Goal: Information Seeking & Learning: Learn about a topic

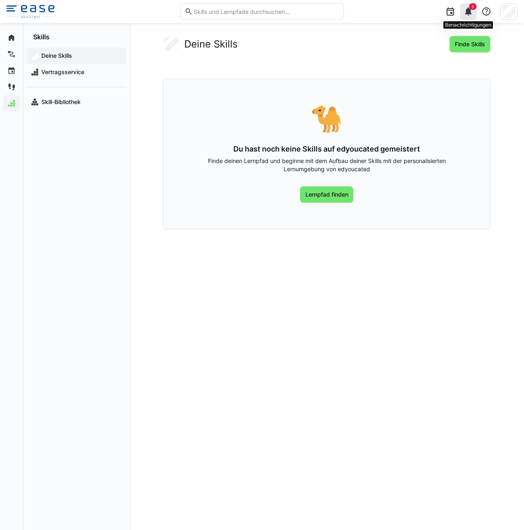
click at [471, 15] on eds-icon at bounding box center [469, 12] width 10 height 10
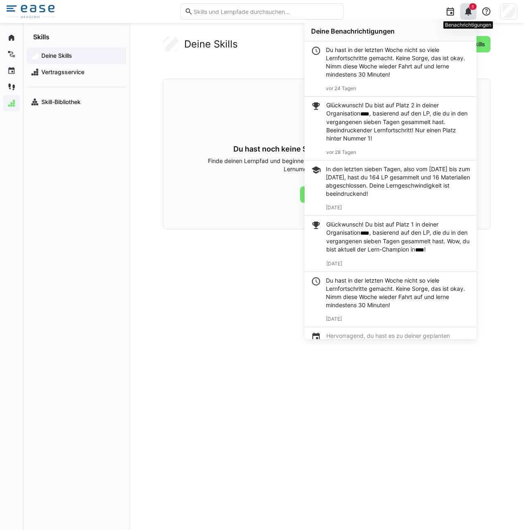
click at [471, 15] on eds-icon at bounding box center [469, 12] width 10 height 10
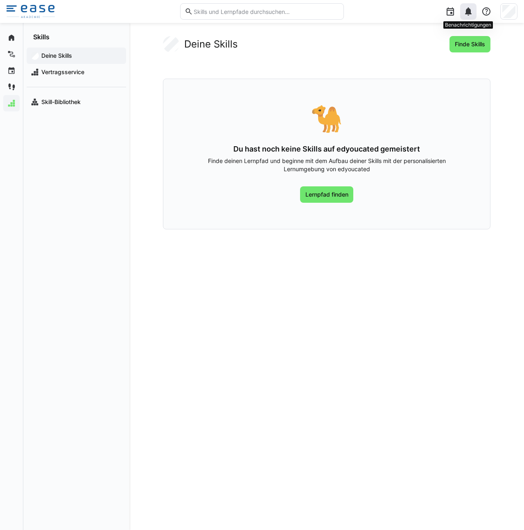
click at [471, 15] on eds-icon at bounding box center [469, 12] width 10 height 10
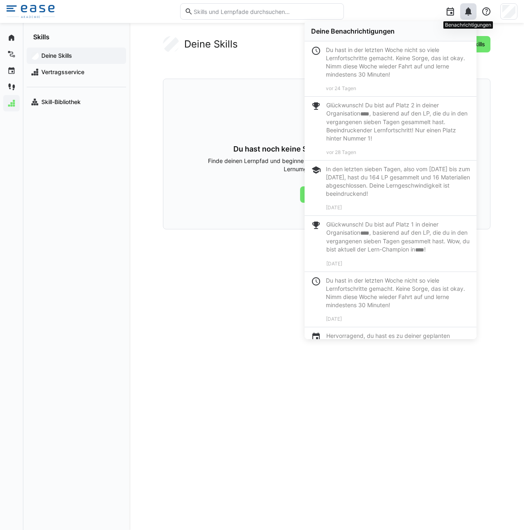
click at [471, 15] on eds-icon at bounding box center [469, 12] width 10 height 10
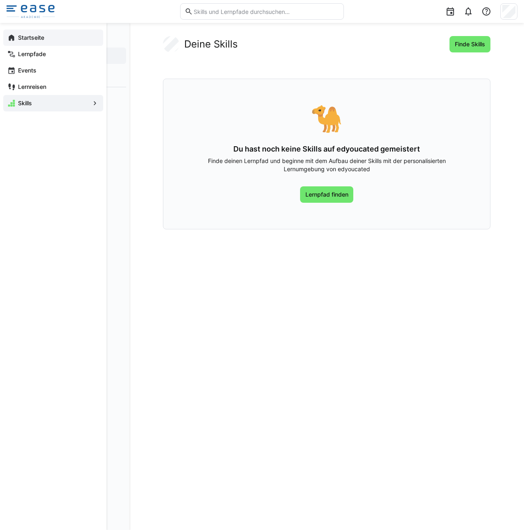
click at [23, 43] on div "Startseite" at bounding box center [53, 38] width 100 height 16
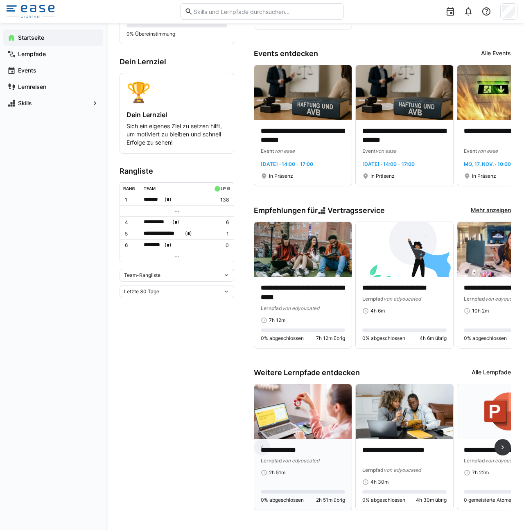
click at [304, 398] on img at bounding box center [303, 411] width 98 height 55
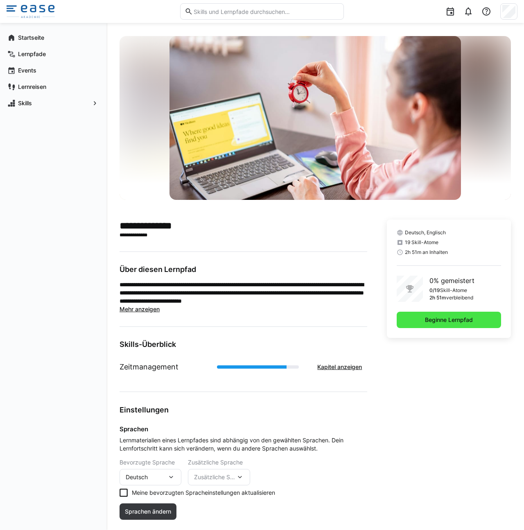
click at [437, 326] on span "Beginne Lernpfad" at bounding box center [449, 320] width 104 height 16
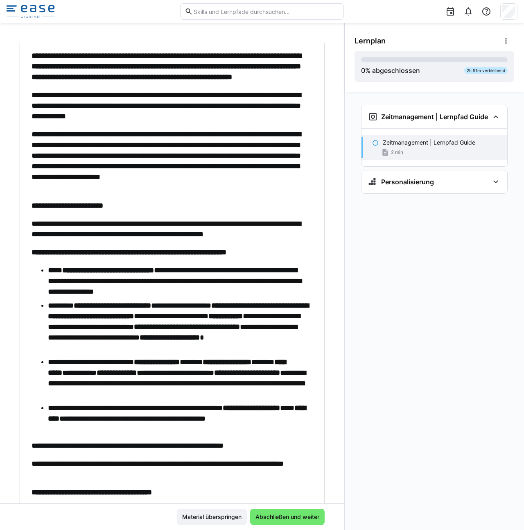
scroll to position [174, 0]
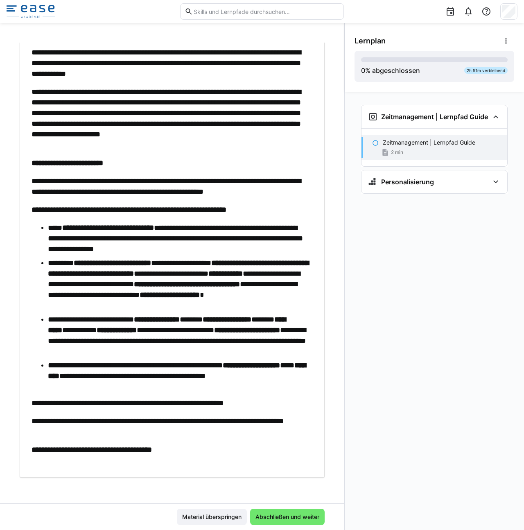
click at [41, 9] on img at bounding box center [31, 11] width 48 height 13
